Goal: Task Accomplishment & Management: Use online tool/utility

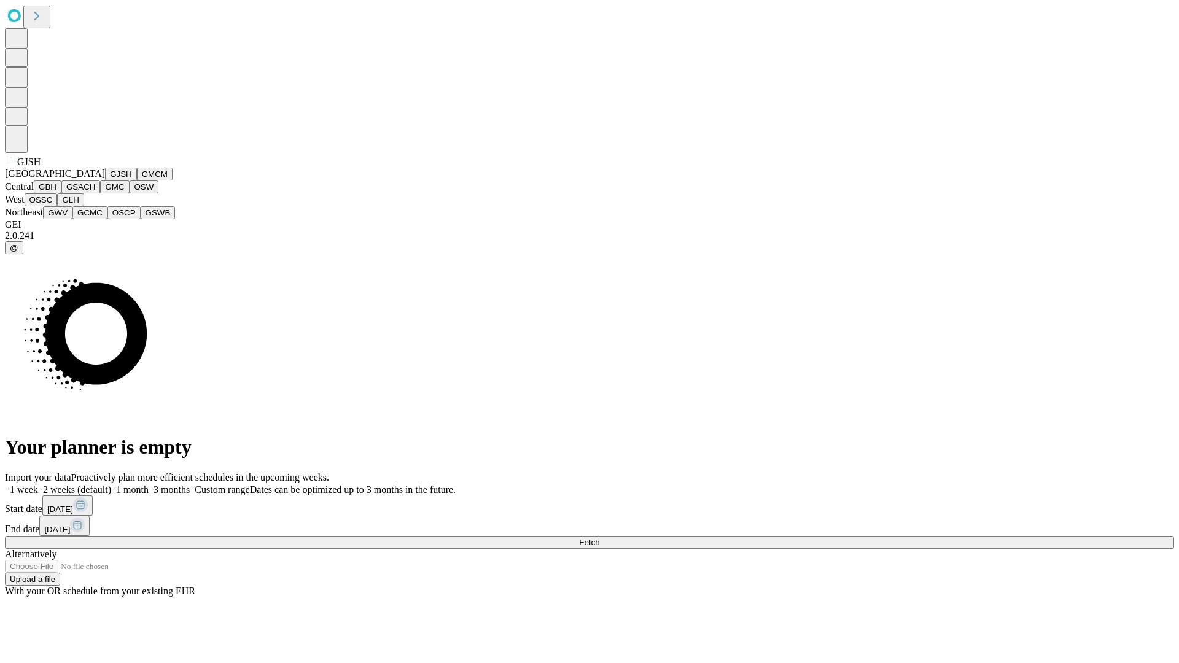
click at [105, 181] on button "GJSH" at bounding box center [121, 174] width 32 height 13
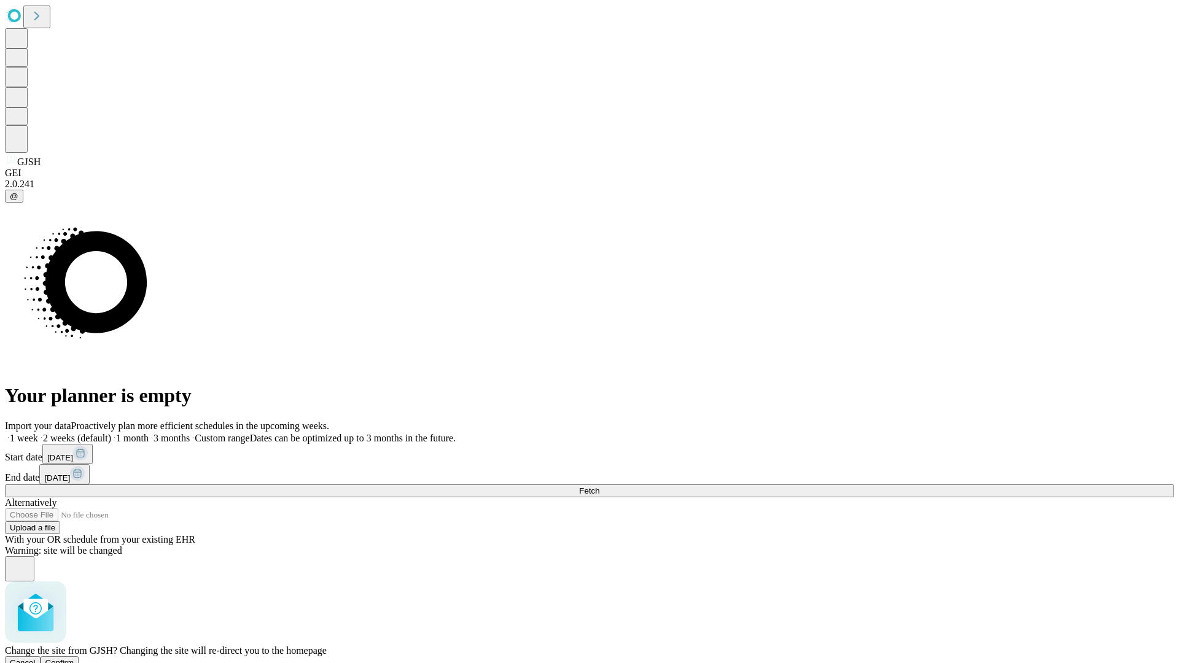
click at [74, 659] on span "Confirm" at bounding box center [59, 663] width 29 height 9
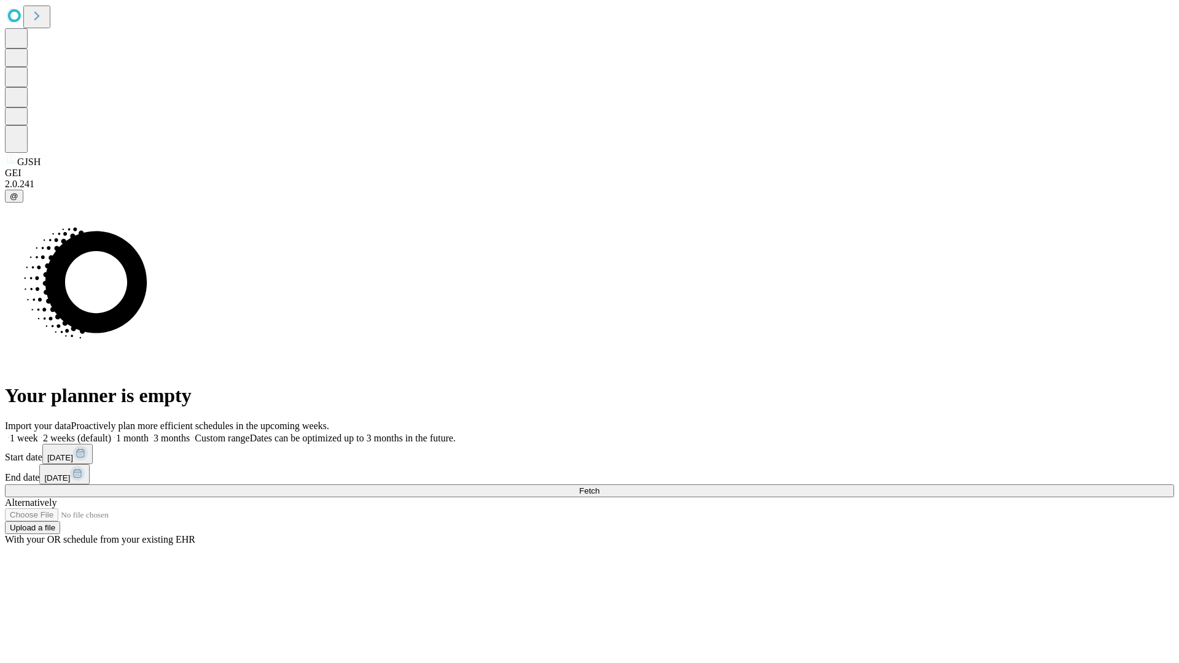
click at [111, 433] on label "2 weeks (default)" at bounding box center [74, 438] width 73 height 10
click at [600, 487] on span "Fetch" at bounding box center [589, 491] width 20 height 9
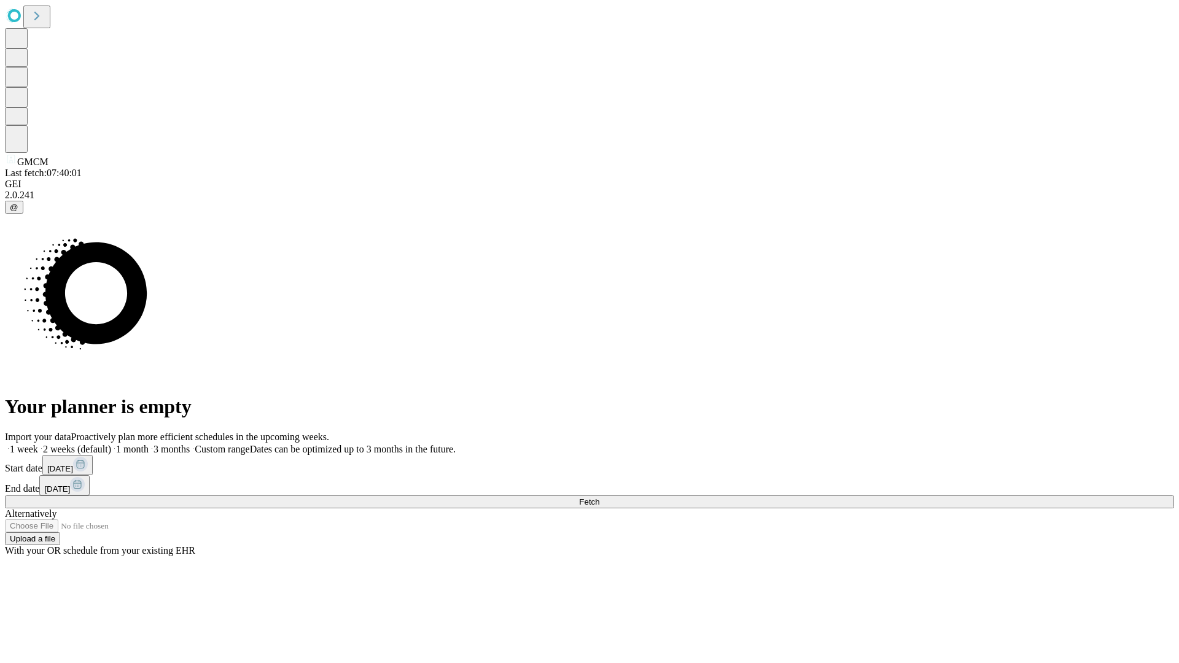
click at [111, 444] on label "2 weeks (default)" at bounding box center [74, 449] width 73 height 10
click at [600, 498] on span "Fetch" at bounding box center [589, 502] width 20 height 9
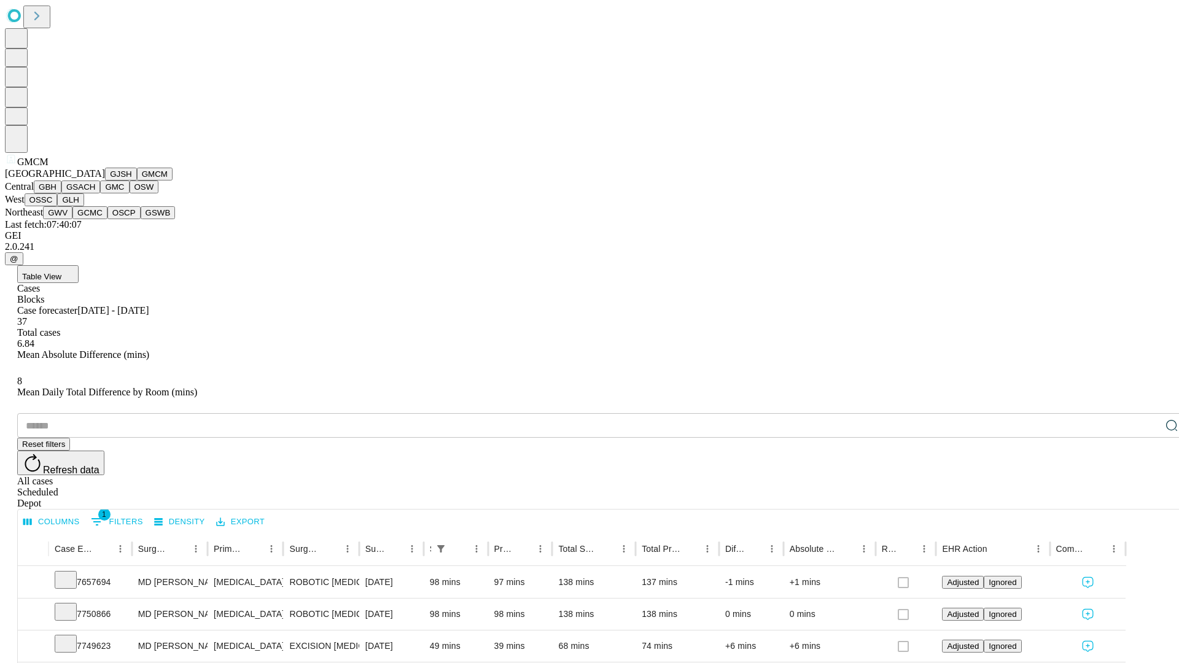
click at [61, 193] on button "GBH" at bounding box center [48, 187] width 28 height 13
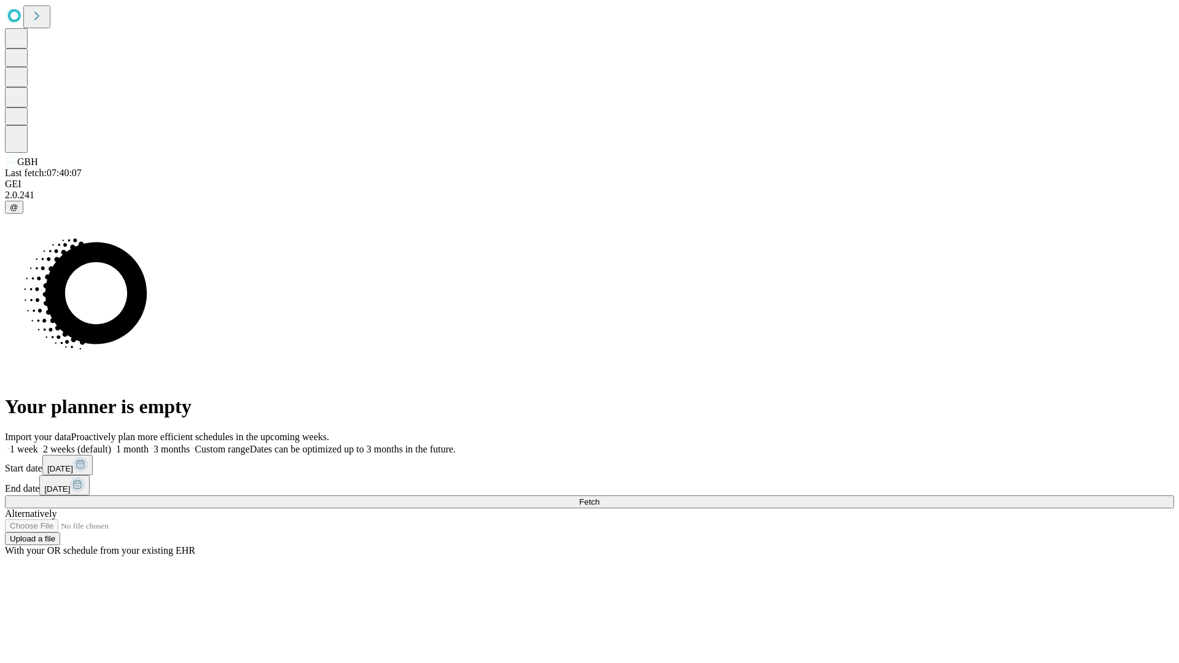
click at [111, 444] on label "2 weeks (default)" at bounding box center [74, 449] width 73 height 10
click at [600, 498] on span "Fetch" at bounding box center [589, 502] width 20 height 9
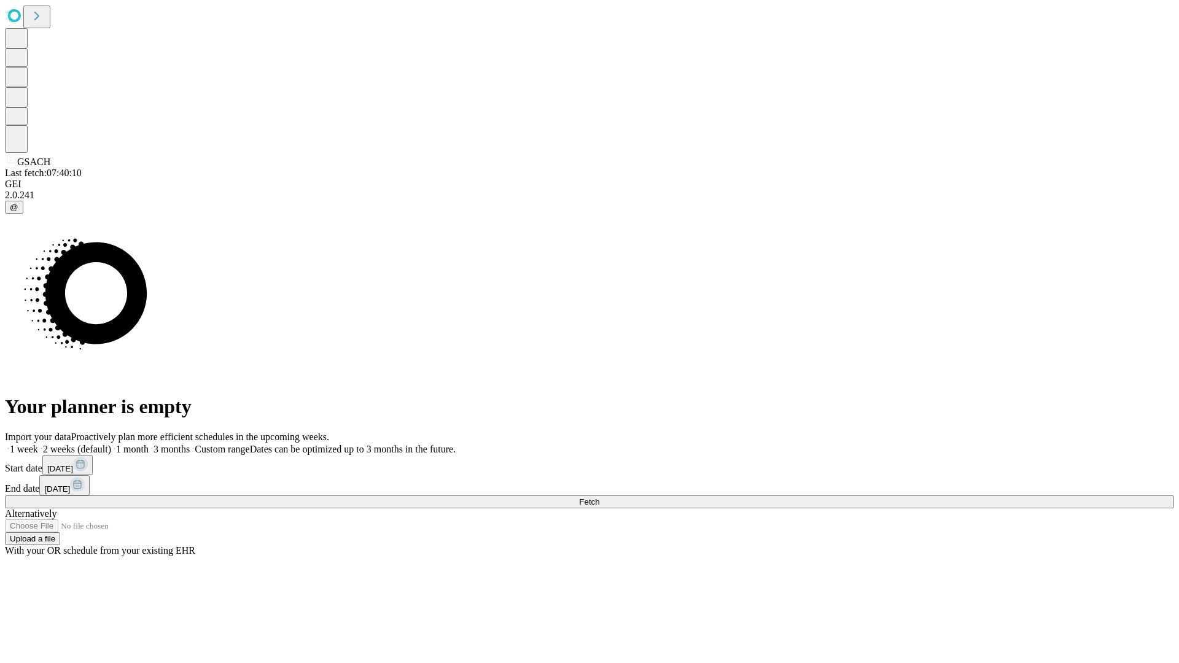
click at [111, 444] on label "2 weeks (default)" at bounding box center [74, 449] width 73 height 10
click at [600, 498] on span "Fetch" at bounding box center [589, 502] width 20 height 9
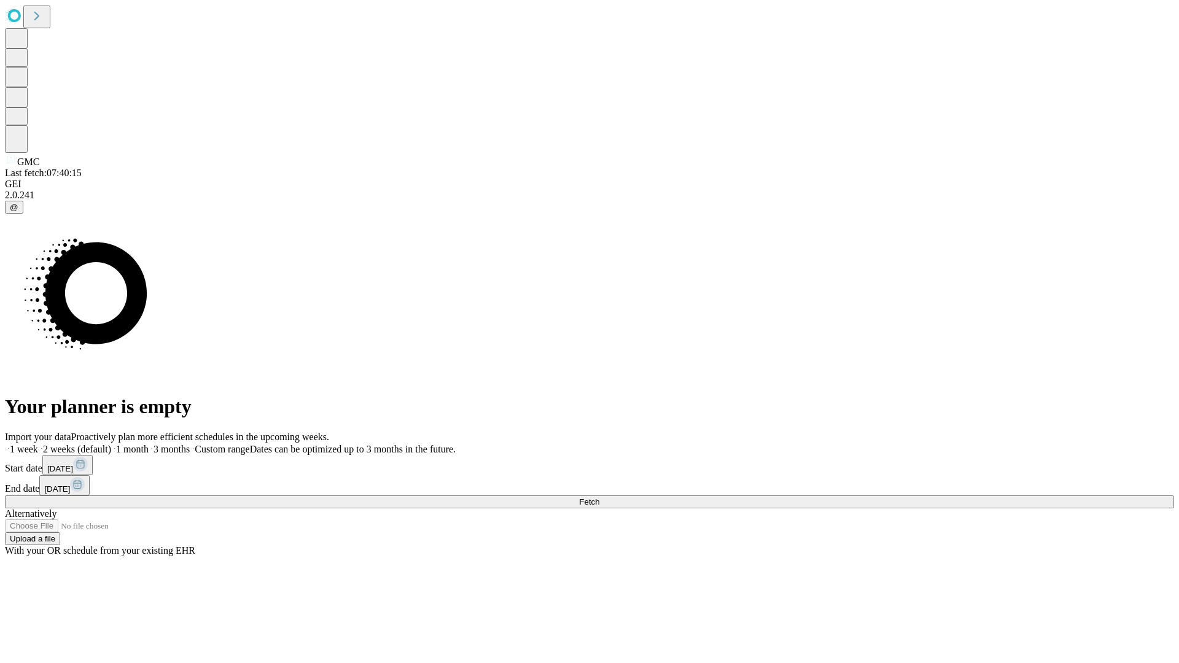
click at [111, 444] on label "2 weeks (default)" at bounding box center [74, 449] width 73 height 10
click at [600, 498] on span "Fetch" at bounding box center [589, 502] width 20 height 9
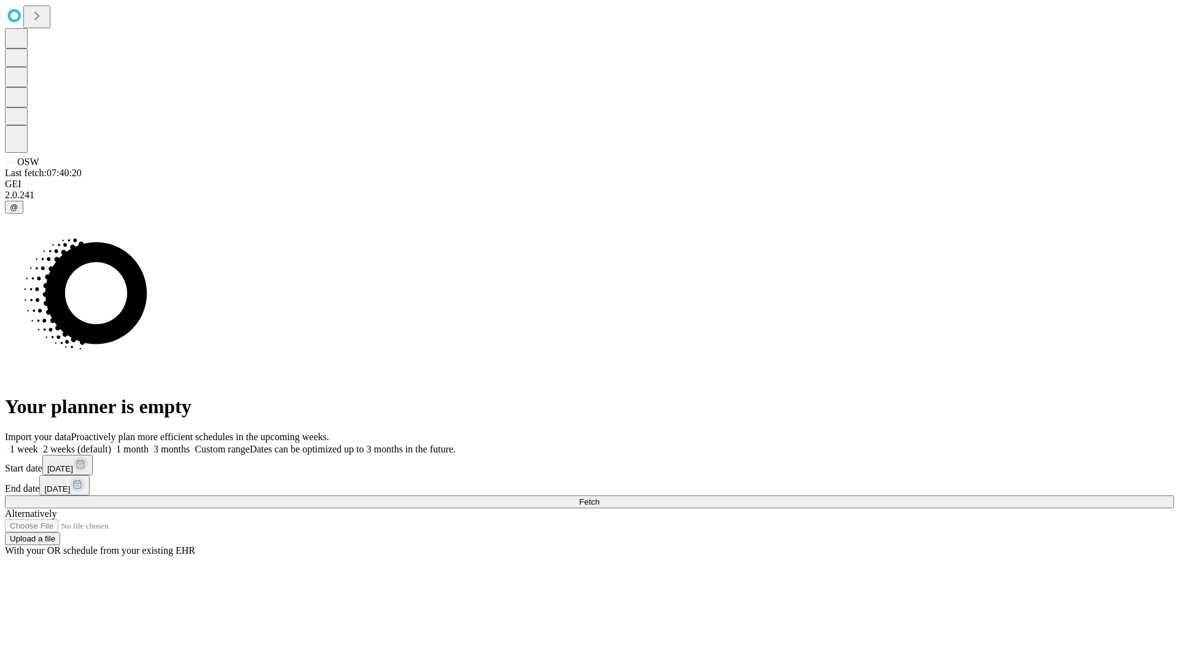
click at [111, 444] on label "2 weeks (default)" at bounding box center [74, 449] width 73 height 10
click at [600, 498] on span "Fetch" at bounding box center [589, 502] width 20 height 9
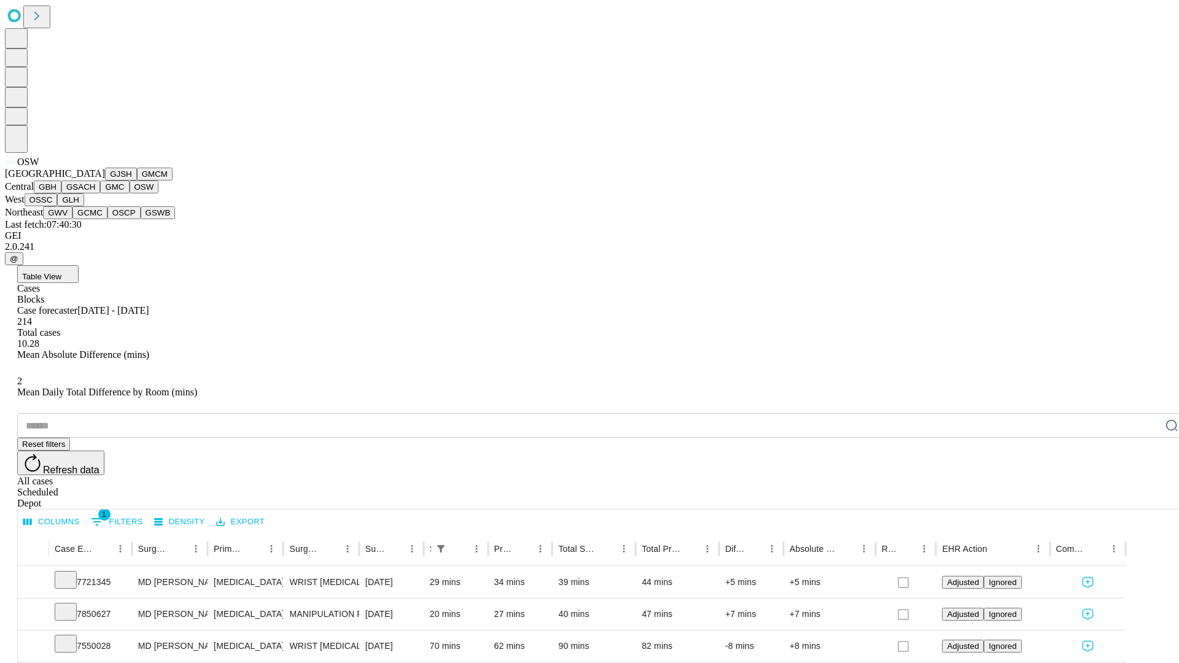
click at [58, 206] on button "OSSC" at bounding box center [41, 199] width 33 height 13
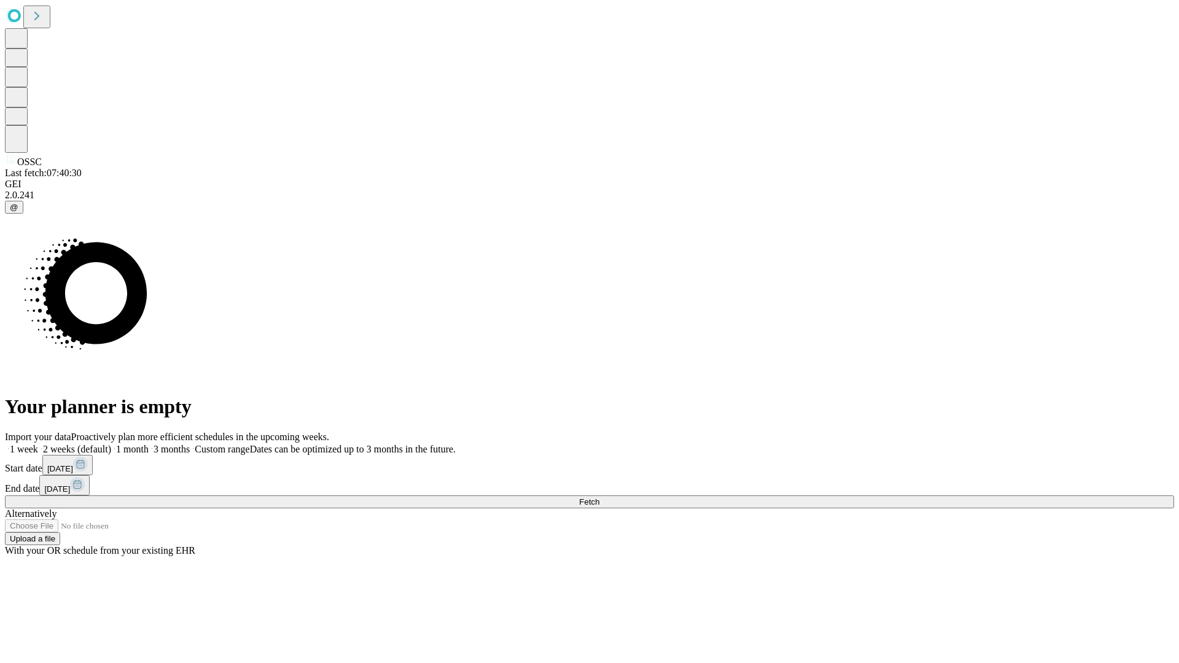
click at [111, 444] on label "2 weeks (default)" at bounding box center [74, 449] width 73 height 10
click at [600, 498] on span "Fetch" at bounding box center [589, 502] width 20 height 9
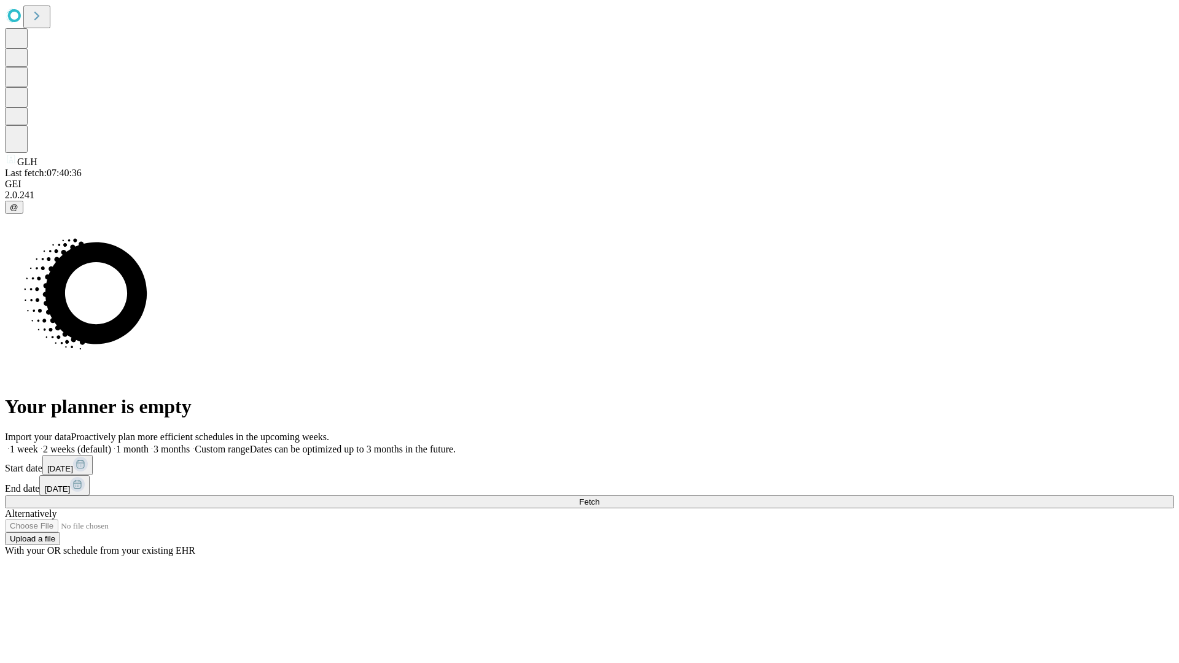
click at [111, 444] on label "2 weeks (default)" at bounding box center [74, 449] width 73 height 10
click at [600, 498] on span "Fetch" at bounding box center [589, 502] width 20 height 9
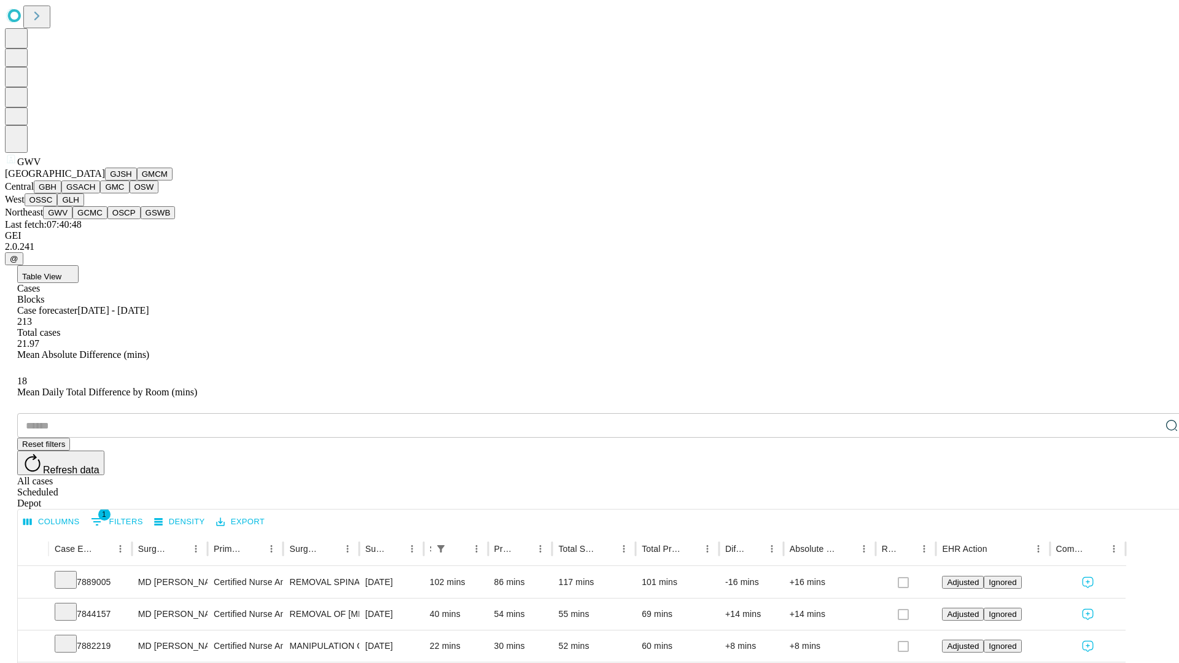
click at [95, 219] on button "GCMC" at bounding box center [89, 212] width 35 height 13
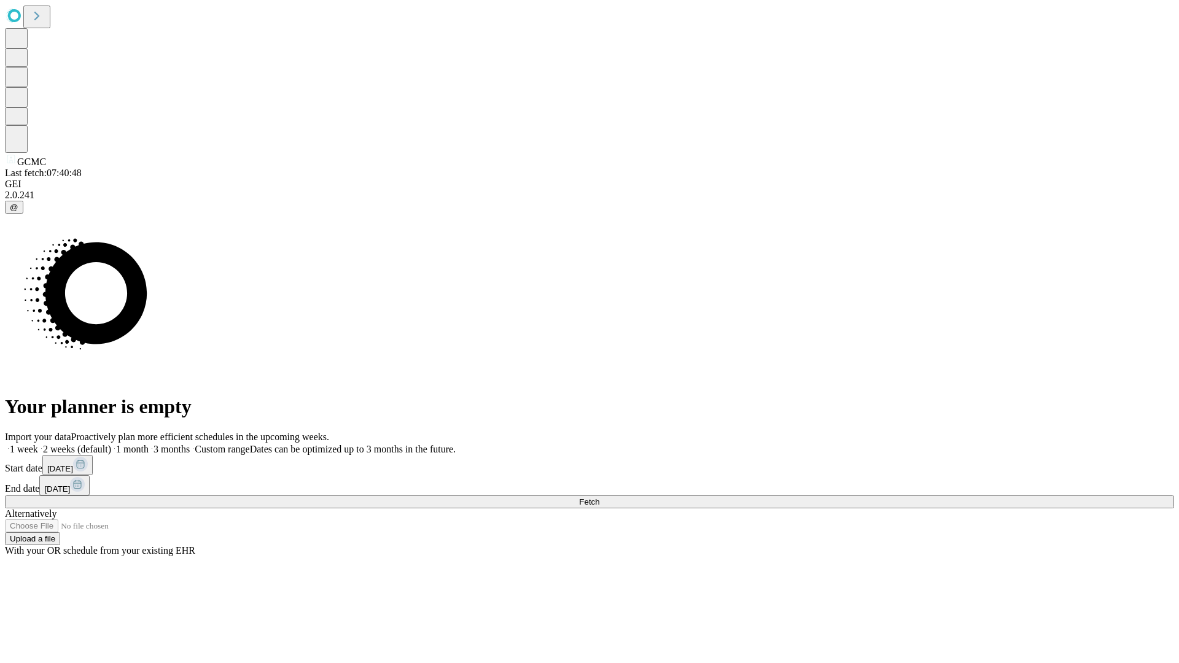
click at [600, 498] on span "Fetch" at bounding box center [589, 502] width 20 height 9
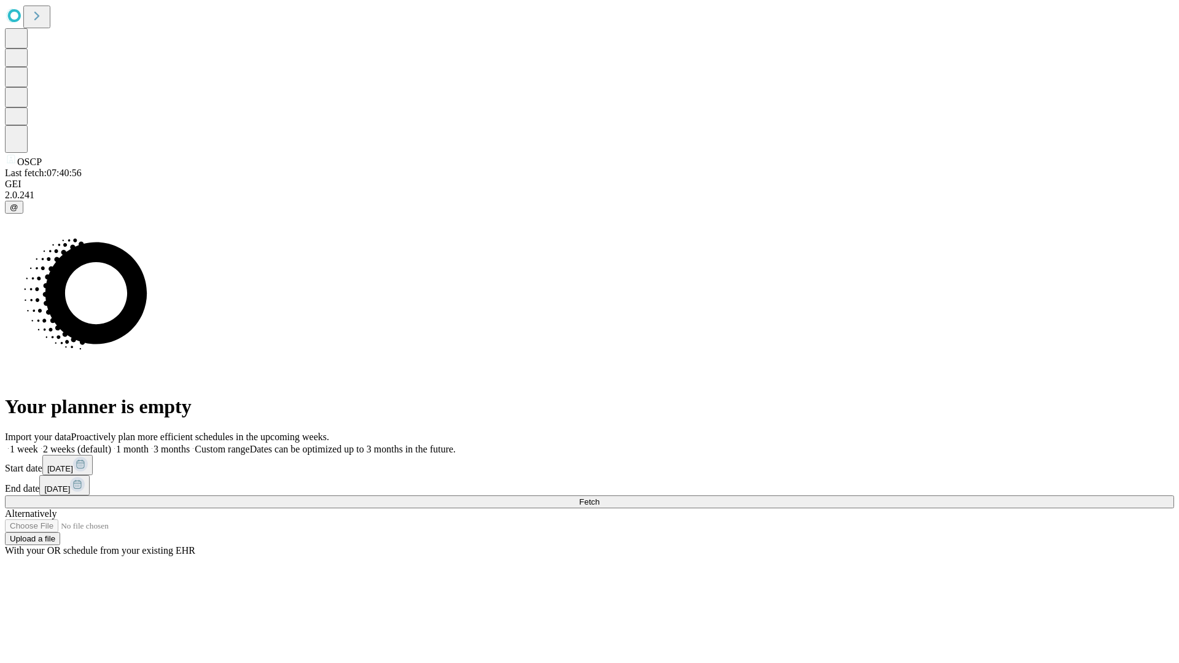
click at [111, 444] on label "2 weeks (default)" at bounding box center [74, 449] width 73 height 10
click at [600, 498] on span "Fetch" at bounding box center [589, 502] width 20 height 9
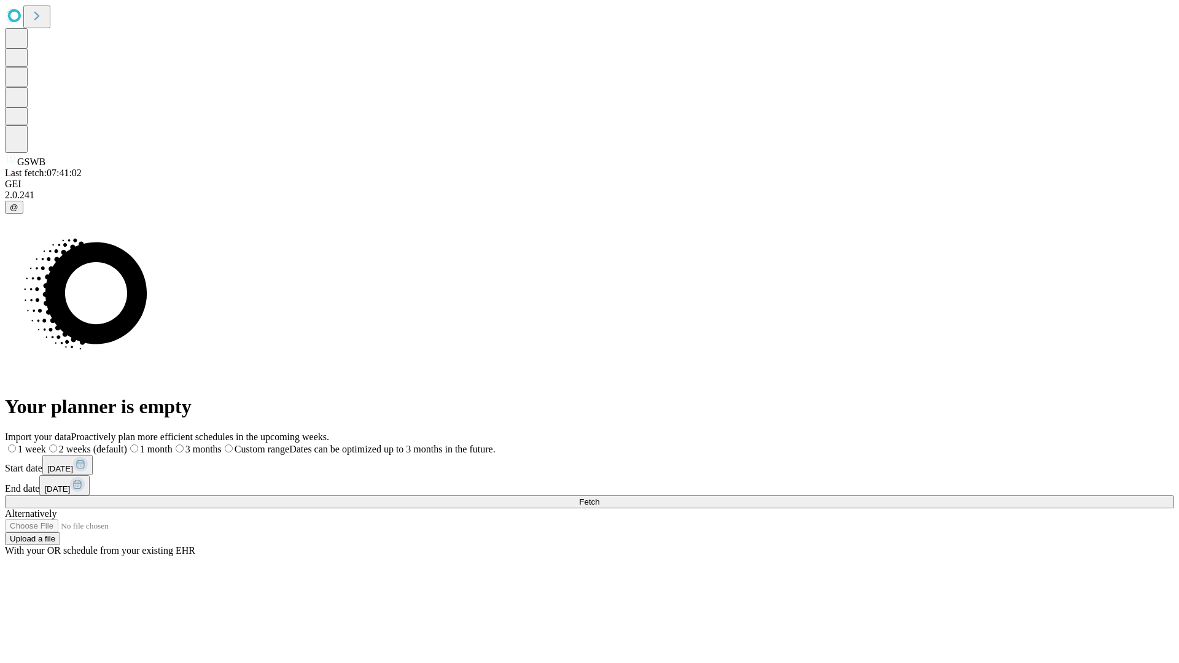
click at [127, 444] on label "2 weeks (default)" at bounding box center [86, 449] width 81 height 10
click at [600, 498] on span "Fetch" at bounding box center [589, 502] width 20 height 9
